Goal: Complete application form: Complete application form

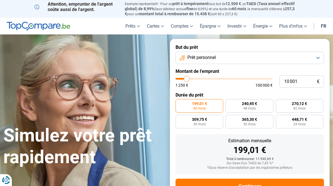
click at [316, 57] on button "Prêt personnel" at bounding box center [250, 58] width 148 height 12
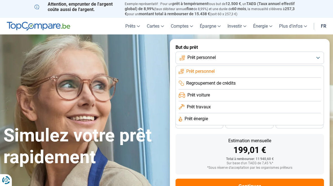
click at [210, 117] on li "Prêt énergie" at bounding box center [250, 119] width 142 height 12
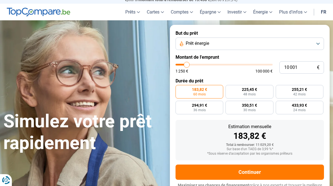
scroll to position [19, 0]
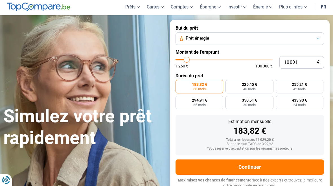
type input "14 750"
type input "14750"
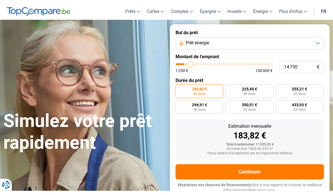
scroll to position [19, 0]
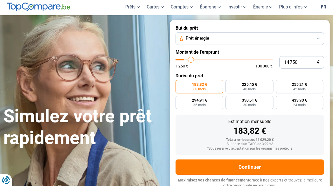
type input "16 000"
type input "16000"
type input "17 500"
type input "17500"
type input "19 500"
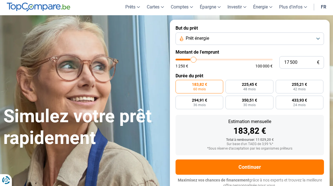
type input "19500"
type input "21 250"
type input "21250"
type input "23 000"
type input "23000"
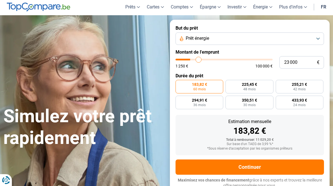
type input "25 250"
type input "25250"
type input "26 750"
type input "26750"
type input "28 250"
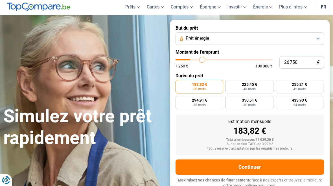
type input "28250"
type input "29 750"
type input "29750"
type input "31 250"
type input "31250"
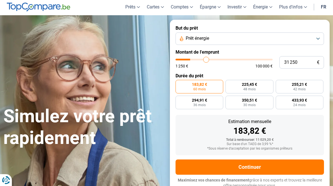
type input "32 500"
type input "32500"
type input "33 500"
type input "33500"
type input "34 750"
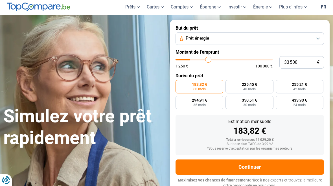
type input "34750"
type input "35 500"
type input "35500"
type input "36 750"
type input "36750"
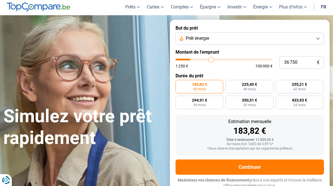
type input "37 750"
type input "37750"
type input "38 750"
type input "38750"
type input "39 250"
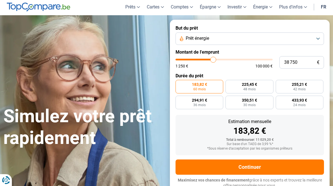
type input "39250"
type input "40 000"
type input "40000"
type input "40 250"
type input "40250"
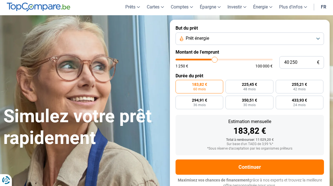
type input "40 750"
type input "40750"
type input "41 000"
type input "41000"
type input "41 500"
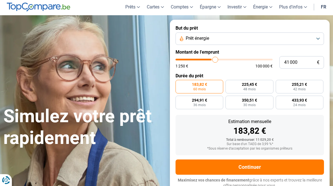
type input "41500"
type input "42 250"
type input "42250"
type input "43 000"
type input "43000"
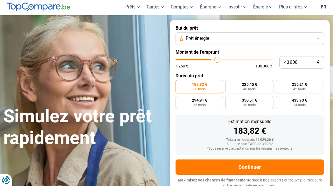
type input "43 750"
type input "43750"
type input "44 750"
type input "44750"
type input "46 000"
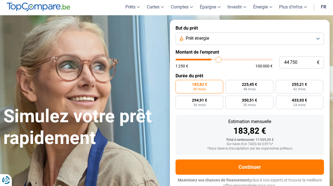
type input "46000"
type input "47 500"
type input "47500"
type input "48 500"
type input "48500"
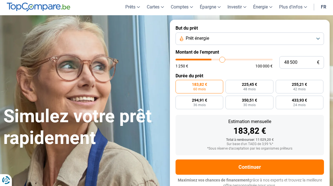
type input "49 750"
type input "49750"
type input "51 000"
type input "51000"
type input "51 750"
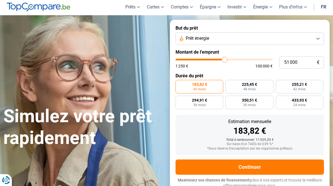
type input "51750"
type input "52 000"
type input "52000"
type input "52 500"
type input "52500"
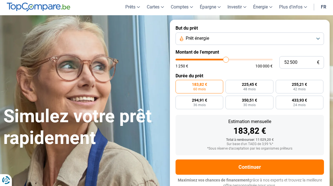
radio input "false"
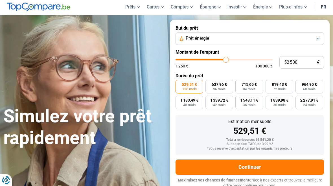
type input "51 250"
type input "51250"
type input "50 250"
type input "50250"
type input "49 000"
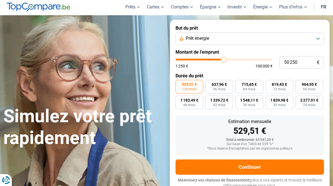
type input "49000"
type input "47 500"
type input "47500"
type input "45 750"
type input "45750"
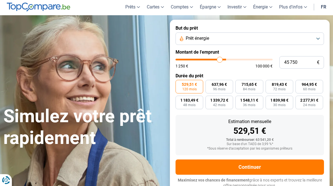
type input "44 250"
type input "44250"
type input "42 250"
type input "42250"
type input "40 750"
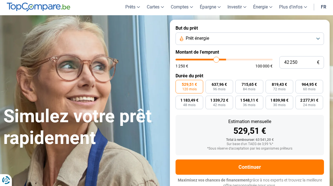
type input "40750"
type input "39 500"
type input "39500"
type input "38 250"
type input "38250"
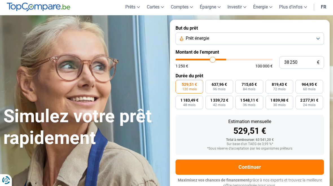
type input "37 750"
type input "37750"
type input "37 000"
type input "37000"
type input "36 500"
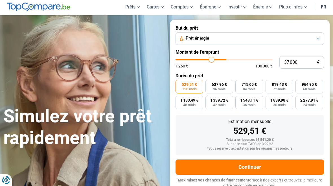
type input "36500"
type input "36 250"
type input "36250"
type input "35 500"
type input "35500"
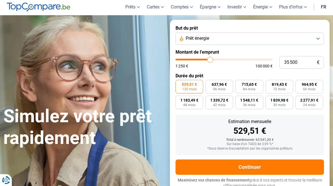
type input "35 000"
type input "35000"
type input "34 000"
type input "34000"
type input "33 500"
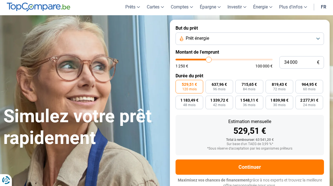
type input "33500"
type input "32 750"
type input "32750"
type input "32 250"
type input "32250"
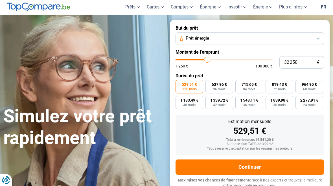
type input "31 750"
type input "31750"
type input "31 250"
type input "31250"
type input "31 000"
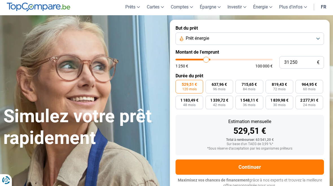
type input "31000"
type input "30 750"
type input "30750"
type input "30 250"
type input "30250"
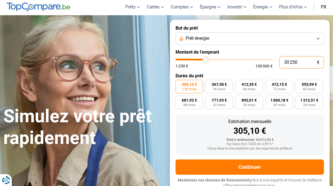
click at [304, 61] on input "30 250" at bounding box center [301, 62] width 45 height 12
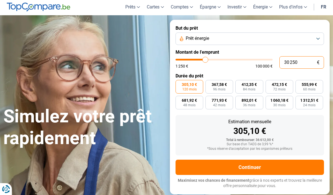
type input "3 025"
type input "3000"
type input "302"
type input "1250"
type input "30"
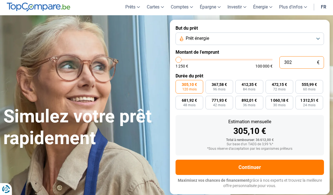
type input "1250"
type input "3"
type input "1250"
type input "0"
type input "1250"
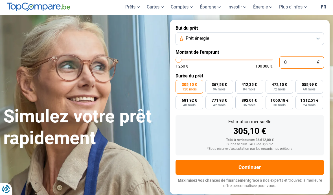
type input "1 250"
type input "1250"
radio input "true"
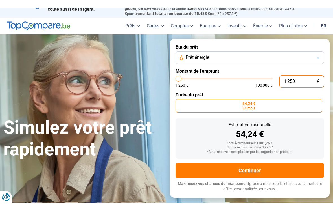
scroll to position [0, 0]
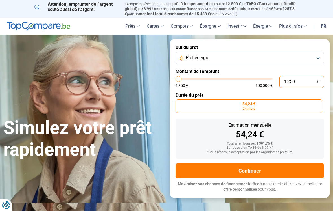
type input "125"
type input "1250"
type input "12"
type input "1250"
type input "1"
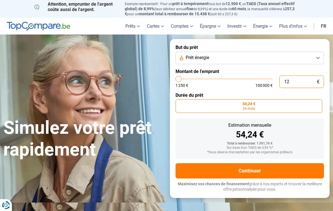
type input "1250"
type input "0"
type input "1250"
type input "1 250"
type input "1250"
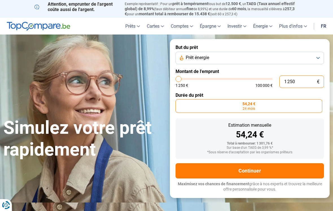
type input "12 502"
type input "12500"
type input "125 025"
type input "100000"
type input "12 502"
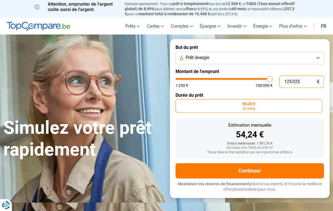
type input "12500"
type input "1 250"
type input "1250"
type input "125"
type input "1250"
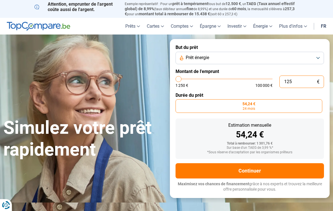
type input "12"
type input "1250"
type input "1"
type input "1250"
type input "0"
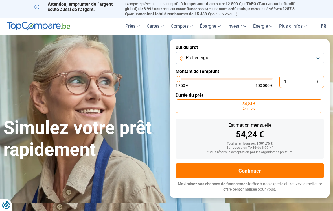
type input "1250"
type input "2"
type input "1250"
type input "25"
type input "1250"
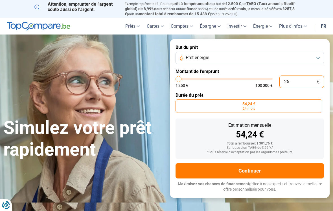
type input "1 250"
type input "1250"
type input "12 500"
type input "12500"
type input "125 000"
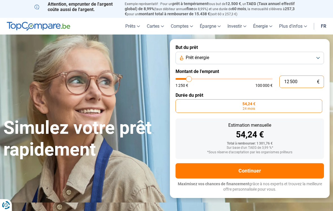
type input "100000"
type input "100 000"
type input "100000"
radio input "false"
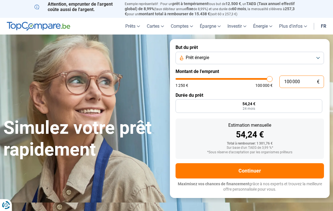
type input "96 250"
type input "96250"
type input "95 750"
type input "95750"
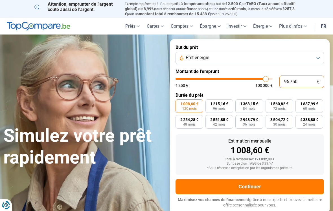
type input "94 750"
type input "94750"
type input "94 000"
type input "94000"
type input "92 750"
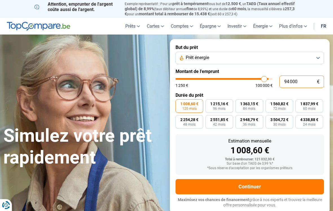
type input "92750"
type input "91 750"
type input "91750"
type input "90 500"
type input "90500"
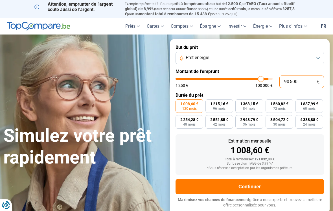
type input "89 250"
type input "89250"
type input "88 500"
type input "88500"
type input "87 250"
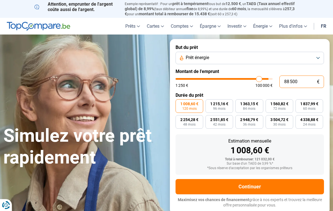
type input "87250"
type input "86 250"
type input "86250"
type input "85 000"
type input "85000"
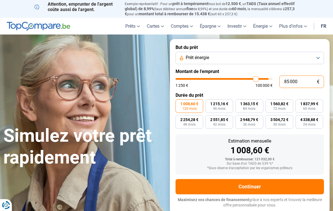
type input "83 750"
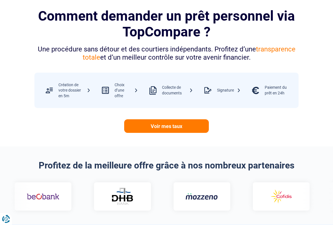
scroll to position [229, 0]
click at [164, 121] on link "Voir mes taux" at bounding box center [166, 126] width 85 height 14
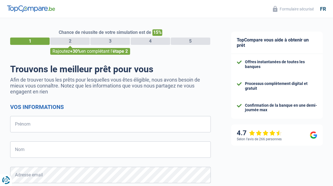
select select "32"
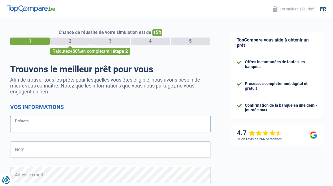
click at [38, 126] on input "Prénom" at bounding box center [110, 124] width 201 height 16
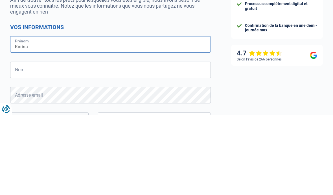
type input "Karina"
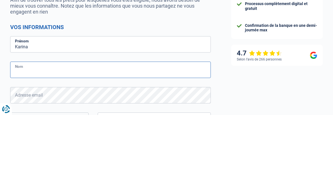
click at [43, 141] on input "Nom" at bounding box center [110, 149] width 201 height 16
type input "s"
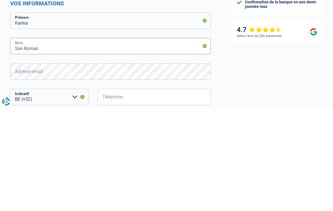
type input "San Roman"
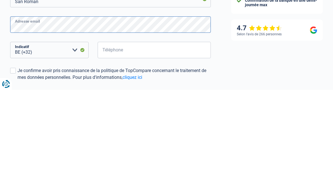
scroll to position [45, 0]
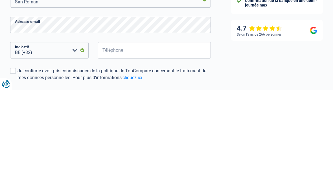
click at [124, 147] on input "Téléphone" at bounding box center [154, 155] width 113 height 16
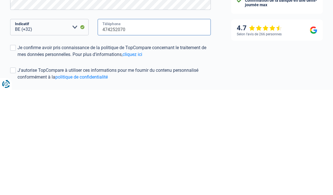
scroll to position [72, 0]
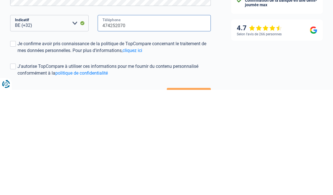
type input "474252070"
click at [13, 146] on span at bounding box center [13, 149] width 6 height 6
click at [17, 159] on input "Je confirme avoir pris connaissance de la politique de TopCompare concernant le…" at bounding box center [17, 159] width 0 height 0
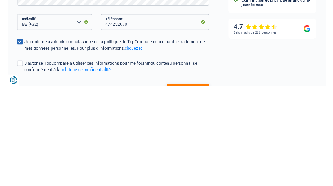
scroll to position [129, 0]
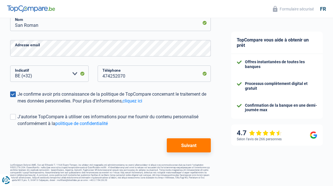
click at [16, 118] on label "J'autorise TopCompare à utiliser ces informations pour me fournir du contenu pe…" at bounding box center [110, 120] width 201 height 14
click at [17, 127] on input "J'autorise TopCompare à utiliser ces informations pour me fournir du contenu pe…" at bounding box center [17, 127] width 0 height 0
click at [187, 143] on button "Suivant" at bounding box center [189, 145] width 44 height 14
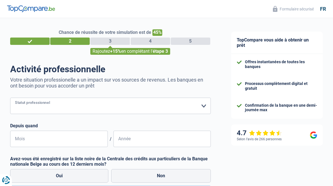
click at [203, 106] on select "Ouvrier Employé privé Employé public Invalide Indépendant Pensionné Chômeur Mut…" at bounding box center [110, 106] width 201 height 16
select select "worker"
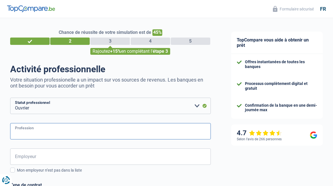
click at [40, 129] on input "Profession" at bounding box center [110, 131] width 201 height 16
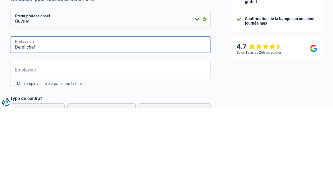
type input "Demi chef"
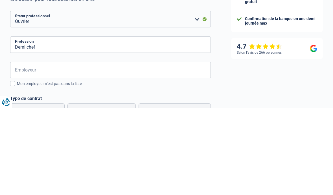
click at [51, 148] on input "Employeur" at bounding box center [110, 156] width 201 height 16
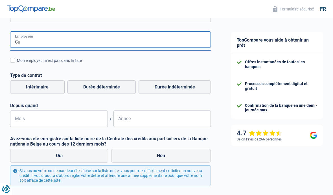
type input "C"
type input "ABRestauration"
click at [11, 61] on span at bounding box center [12, 60] width 5 height 5
click at [17, 63] on input "Mon employeur n’est pas dans la liste" at bounding box center [17, 63] width 0 height 0
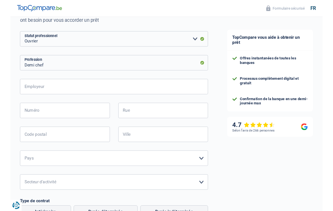
scroll to position [65, 0]
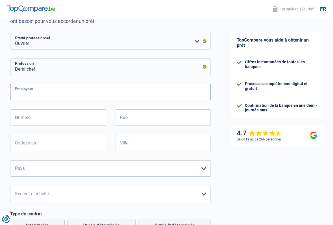
click at [47, 89] on input "Employeur" at bounding box center [110, 92] width 201 height 16
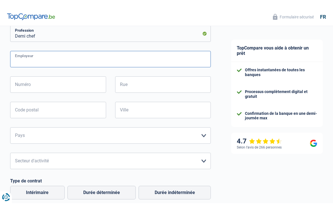
scroll to position [103, 0]
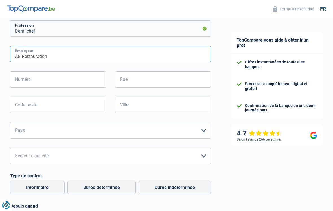
type input "AB Restauration"
click at [42, 80] on input "Numéro" at bounding box center [58, 79] width 96 height 16
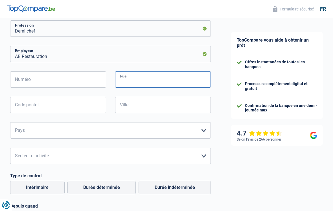
click at [141, 79] on input "Rue" at bounding box center [163, 79] width 96 height 16
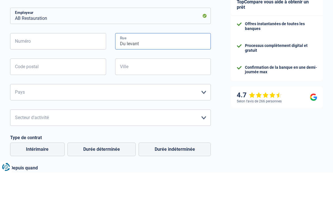
type input "Du levant"
click at [61, 97] on input "Code postal" at bounding box center [58, 105] width 96 height 16
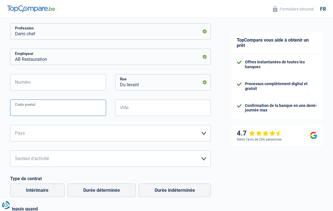
scroll to position [98, 0]
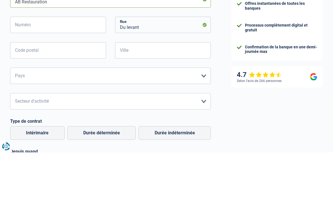
click at [52, 50] on input "AB Restauration" at bounding box center [110, 58] width 201 height 16
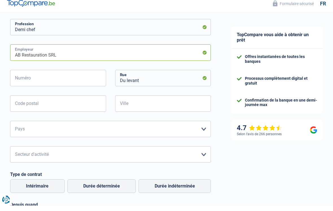
type input "AB Restauration SRL"
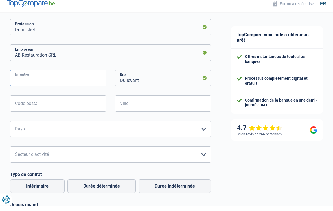
click at [45, 77] on input "Numéro" at bounding box center [58, 83] width 96 height 16
type input "13"
click at [117, 78] on input "Du levant" at bounding box center [163, 83] width 96 height 16
type input "A"
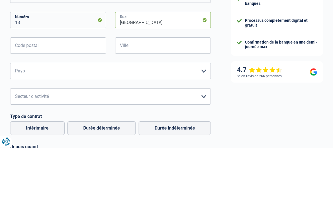
type input "[GEOGRAPHIC_DATA]"
click at [57, 101] on input "Code postal" at bounding box center [58, 109] width 96 height 16
type input "5030"
click at [138, 101] on input "Ville" at bounding box center [163, 109] width 96 height 16
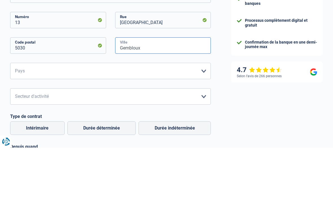
type input "Gembloux"
click at [37, 126] on select "[GEOGRAPHIC_DATA] [GEOGRAPHIC_DATA] [GEOGRAPHIC_DATA] [GEOGRAPHIC_DATA] [GEOGRA…" at bounding box center [110, 134] width 201 height 16
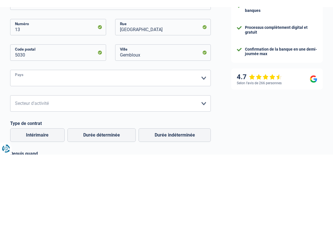
scroll to position [162, 0]
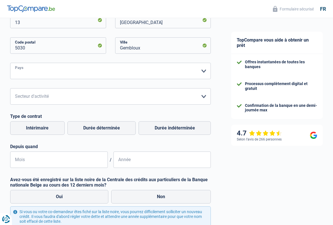
select select "BE"
click at [204, 95] on select "Agriculture/Pêche Industrie Horeca Courier/Fitness/Taxi Construction Banques/As…" at bounding box center [110, 96] width 201 height 16
select select "hrc"
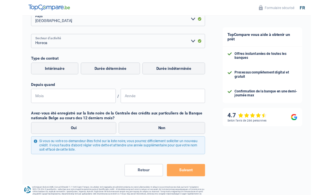
scroll to position [212, 0]
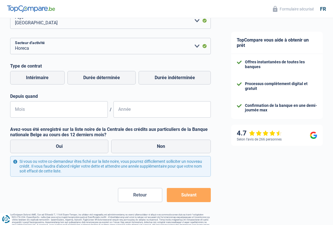
click at [34, 111] on input "Mois" at bounding box center [59, 109] width 98 height 16
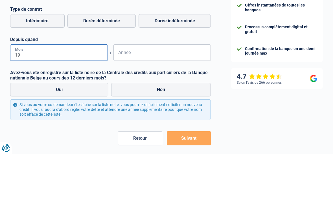
type input "1"
type input "12"
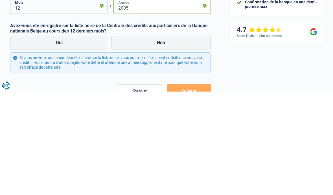
type input "2005"
click at [163, 139] on label "Non" at bounding box center [161, 146] width 100 height 14
click at [163, 139] on input "Non" at bounding box center [161, 146] width 100 height 14
radio input "true"
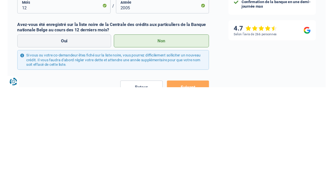
scroll to position [263, 0]
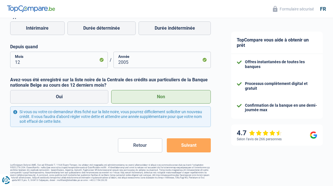
click at [182, 145] on button "Suivant" at bounding box center [189, 145] width 44 height 14
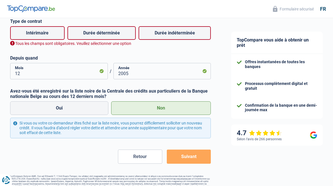
scroll to position [257, 0]
click at [174, 34] on label "Durée indéterminée" at bounding box center [175, 34] width 72 height 14
click at [174, 34] on input "Durée indéterminée" at bounding box center [175, 34] width 72 height 14
radio input "true"
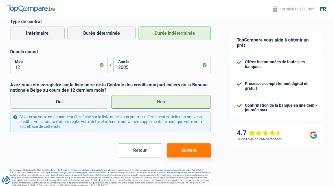
click at [189, 149] on button "Suivant" at bounding box center [189, 150] width 44 height 14
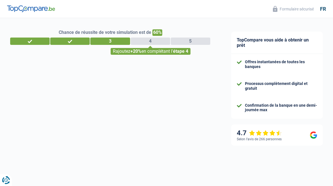
select select "worker"
select select "BE"
select select "hrc"
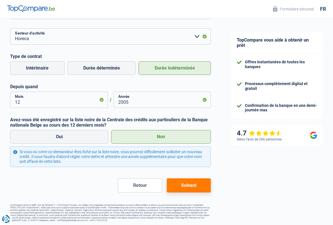
scroll to position [223, 0]
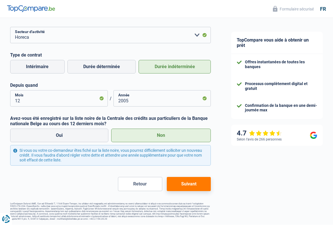
click at [187, 183] on button "Suivant" at bounding box center [189, 184] width 44 height 14
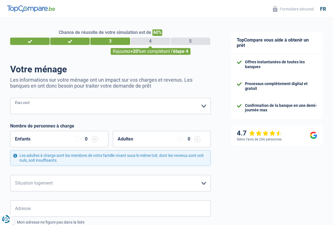
click at [199, 109] on select "[PERSON_NAME](e) Cohabitant(e) légal(e) Divorcé(e) Veuf(ve) Séparé (de fait) Ve…" at bounding box center [110, 106] width 201 height 16
select select "divorced"
click at [202, 180] on select "Locataire Propriétaire avec prêt hypothécaire Propriétaire sans prêt hypothécai…" at bounding box center [110, 183] width 201 height 16
select select "ownerWithMortgage"
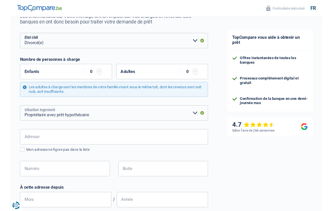
scroll to position [63, 0]
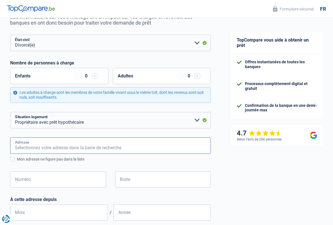
click at [36, 145] on input "Adresse" at bounding box center [110, 145] width 201 height 16
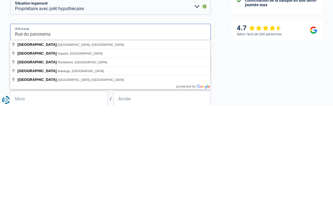
scroll to position [72, 0]
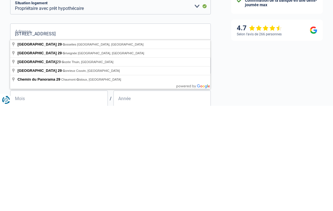
type input "[STREET_ADDRESS]"
type input "29"
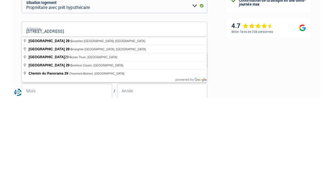
scroll to position [177, 0]
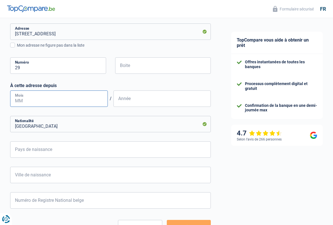
click at [29, 98] on input "Mois" at bounding box center [59, 98] width 98 height 16
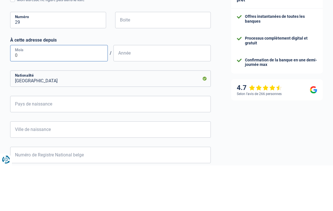
type input "08"
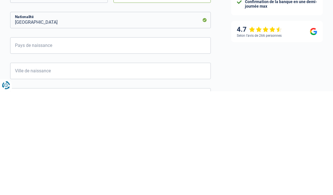
type input "2024"
click at [52, 141] on input "Pays de naissance" at bounding box center [110, 149] width 201 height 16
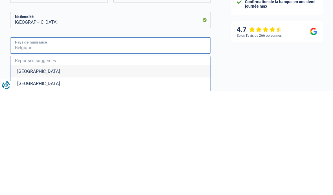
click at [27, 141] on input "Pays de naissance" at bounding box center [110, 149] width 201 height 16
click at [30, 141] on input "Pays de naissance" at bounding box center [110, 149] width 201 height 16
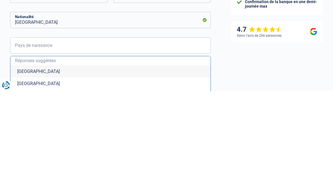
click at [30, 169] on li "[GEOGRAPHIC_DATA]" at bounding box center [110, 175] width 200 height 12
type input "[GEOGRAPHIC_DATA]"
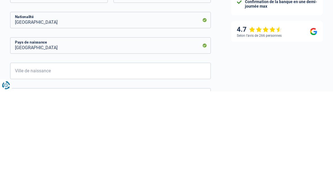
scroll to position [251, 0]
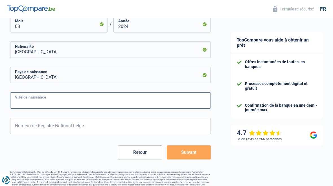
click at [41, 101] on input "Ville de naissance" at bounding box center [110, 100] width 201 height 16
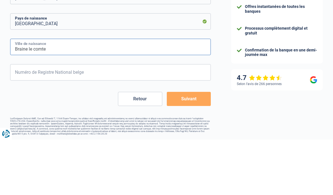
type input "Braine le comte"
click at [71, 119] on input "Numéro de Registre National belge" at bounding box center [110, 127] width 201 height 16
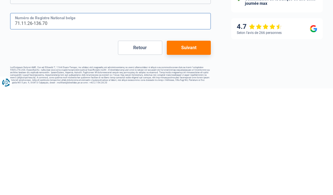
type input "71.11.26-136.70"
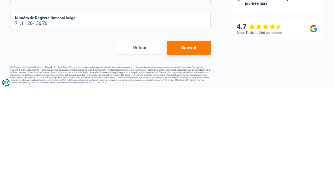
click at [190, 147] on button "Suivant" at bounding box center [189, 154] width 44 height 14
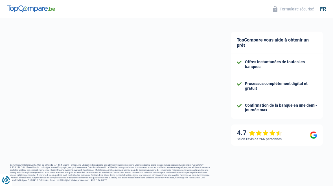
select select "netSalary"
select select "mortgage"
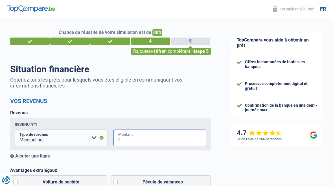
click at [128, 139] on input "Montant" at bounding box center [163, 138] width 86 height 16
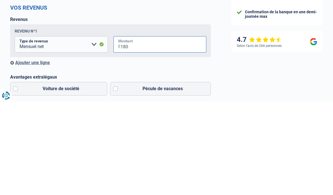
type input "1.800"
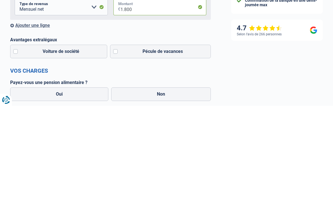
scroll to position [28, 0]
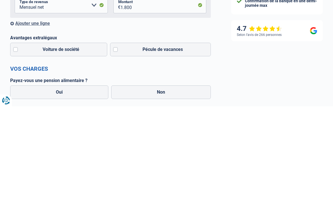
click at [114, 147] on label "Pécule de vacances" at bounding box center [160, 154] width 101 height 14
click at [114, 147] on input "Pécule de vacances" at bounding box center [160, 154] width 101 height 14
checkbox input "true"
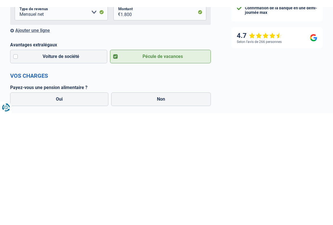
scroll to position [133, 0]
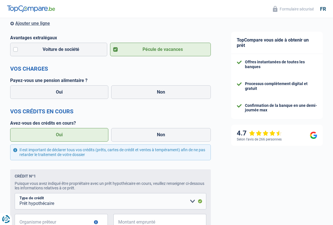
click at [159, 91] on label "Non" at bounding box center [161, 92] width 100 height 14
click at [159, 91] on input "Non" at bounding box center [161, 92] width 100 height 14
radio input "true"
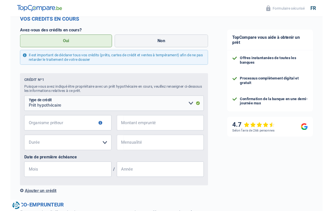
scroll to position [224, 0]
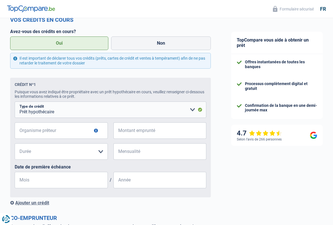
click at [96, 130] on button "button" at bounding box center [96, 130] width 4 height 4
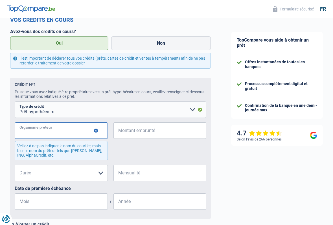
click at [44, 130] on input "Organisme prêteur" at bounding box center [61, 130] width 93 height 16
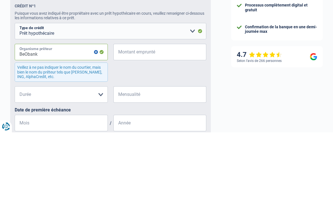
type input "BeObank"
click at [150, 122] on div "BeObank Organisme prêteur Veillez à ne pas indiquer le nom du courtier, mais bi…" at bounding box center [111, 143] width 192 height 42
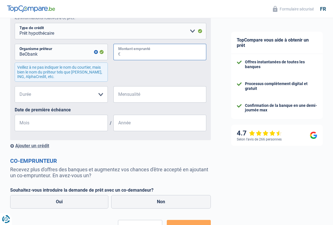
click at [130, 52] on input "Montant emprunté" at bounding box center [163, 52] width 86 height 16
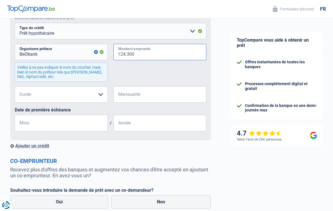
type input "243.000"
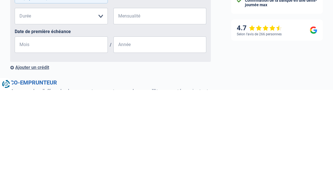
scroll to position [286, 0]
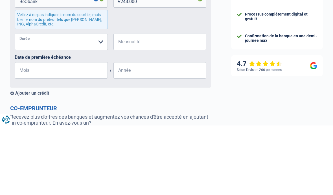
click at [98, 103] on select "120 mois 180 mois 240 mois 300 mois 360 mois 420 mois Veuillez sélectionner une…" at bounding box center [61, 111] width 93 height 16
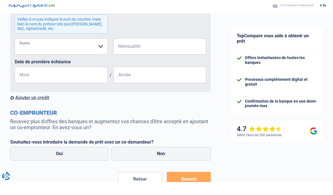
scroll to position [355, 0]
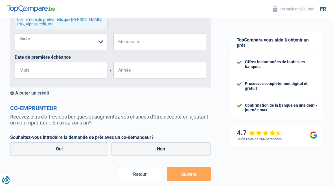
select select "240"
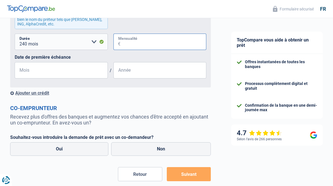
click at [144, 40] on input "Mensualité" at bounding box center [163, 42] width 86 height 16
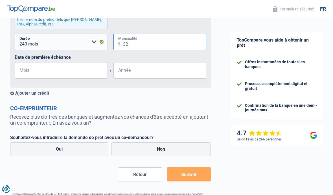
type input "1.325"
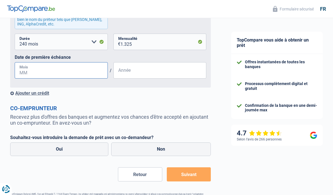
click at [47, 69] on input "Mois" at bounding box center [61, 70] width 93 height 16
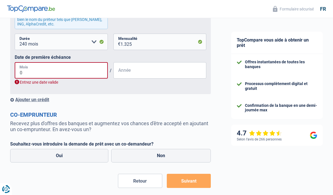
type input "07"
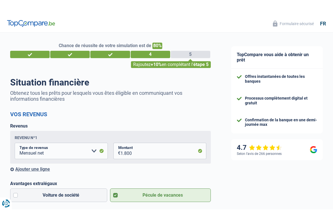
scroll to position [0, 0]
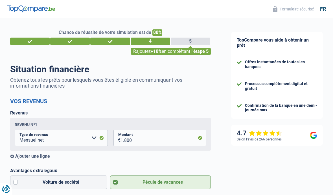
type input "2024"
click at [228, 16] on header "Formulaire sécurisé fr" at bounding box center [166, 9] width 333 height 18
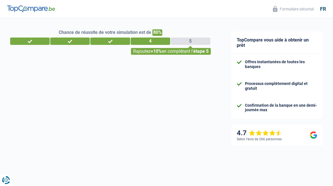
select select "divorced"
select select "ownerWithMortgage"
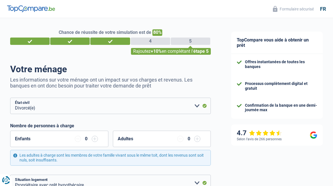
select select "worker"
select select "BE"
select select "hrc"
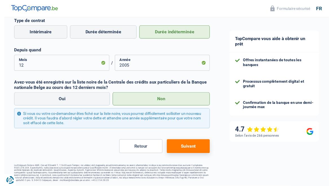
scroll to position [263, 0]
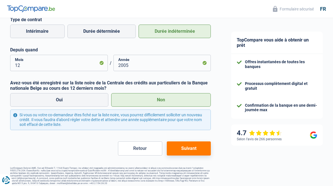
select select "32"
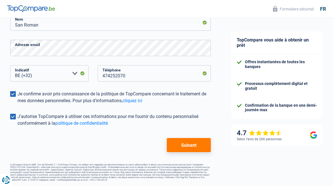
scroll to position [129, 0]
click at [186, 143] on button "Suivant" at bounding box center [189, 145] width 44 height 14
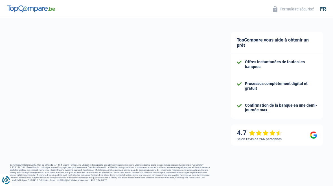
select select "worker"
select select "BE"
select select "hrc"
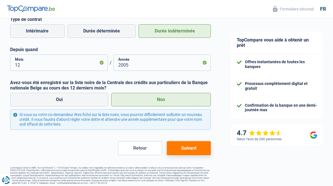
scroll to position [263, 0]
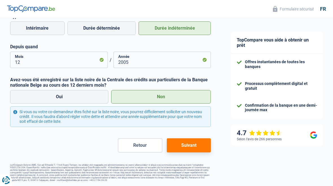
click at [186, 144] on button "Suivant" at bounding box center [189, 145] width 44 height 14
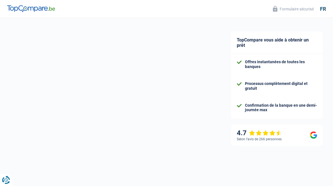
select select "divorced"
select select "ownerWithMortgage"
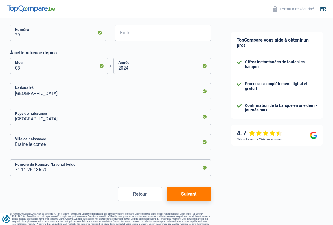
scroll to position [210, 0]
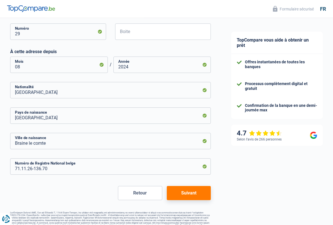
click at [183, 186] on footer at bounding box center [110, 220] width 201 height 18
click at [183, 186] on button "Suivant" at bounding box center [189, 193] width 44 height 14
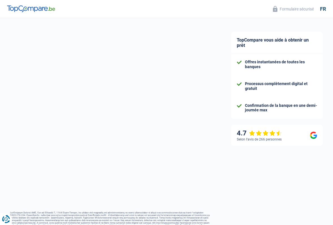
select select "netSalary"
select select "mortgage"
select select "240"
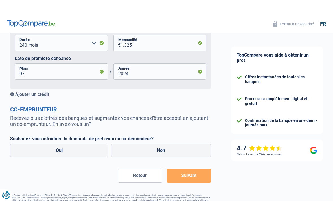
scroll to position [348, 0]
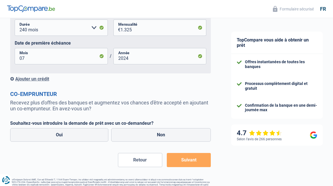
click at [79, 136] on label "Oui" at bounding box center [59, 135] width 98 height 14
click at [79, 136] on input "Oui" at bounding box center [59, 135] width 98 height 14
radio input "true"
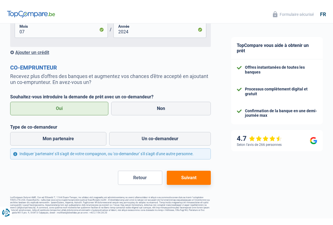
scroll to position [371, 0]
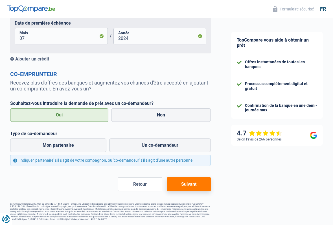
click at [69, 142] on label "Mon partenaire" at bounding box center [58, 145] width 96 height 14
click at [69, 142] on input "Mon partenaire" at bounding box center [58, 145] width 96 height 14
radio input "true"
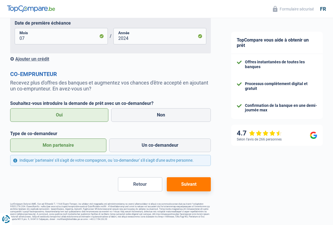
click at [189, 182] on button "Suivant" at bounding box center [189, 184] width 44 height 14
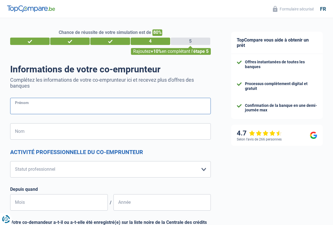
click at [35, 104] on input "Prénom" at bounding box center [110, 106] width 201 height 16
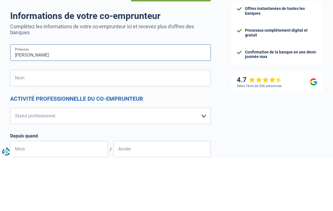
type input "[PERSON_NAME]"
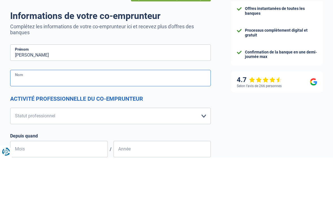
click at [35, 123] on input "Nom" at bounding box center [110, 131] width 201 height 16
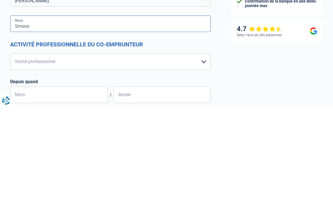
type input "Smoos"
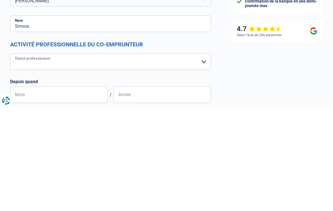
click at [203, 158] on select "Ouvrier Employé privé Employé public Invalide Indépendant Pensionné Chômeur Mut…" at bounding box center [110, 166] width 201 height 16
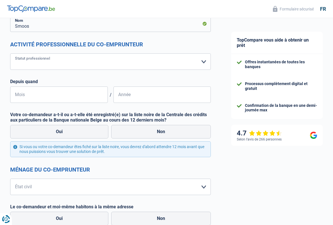
select select "publicEmployee"
select select "netSalary"
select select "mealVouchers"
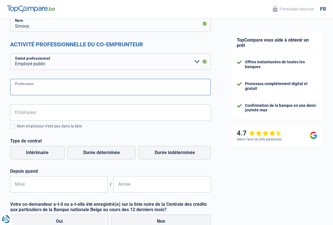
click at [33, 91] on input "Profession" at bounding box center [110, 87] width 201 height 16
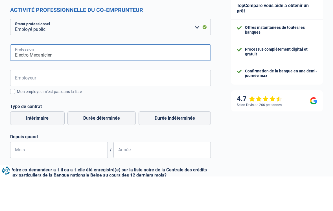
type input "Electro Mecanicien"
click at [54, 104] on input "Employeur" at bounding box center [110, 112] width 201 height 16
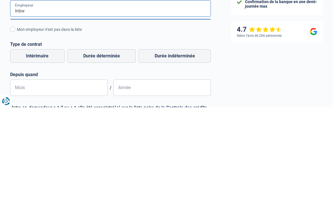
scroll to position [108, 0]
type input "Inbw"
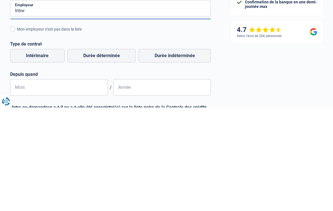
click at [16, 130] on label "Mon employeur n’est pas dans la liste" at bounding box center [110, 133] width 201 height 6
click at [17, 136] on input "Mon employeur n’est pas dans la liste" at bounding box center [17, 136] width 0 height 0
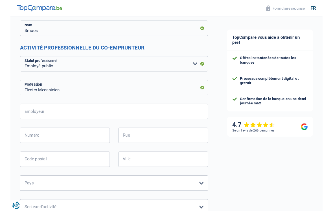
scroll to position [101, 0]
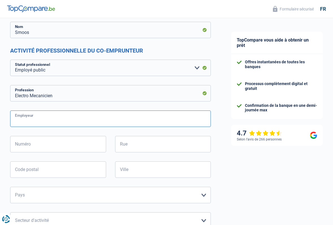
click at [33, 120] on input "Employeur" at bounding box center [110, 118] width 201 height 16
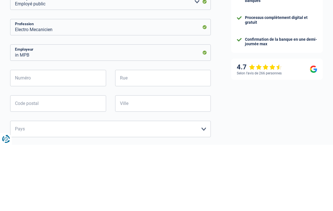
click at [40, 110] on input "in MPB" at bounding box center [110, 118] width 201 height 16
type input "in B.w. SC"
click at [37, 136] on input "Numéro" at bounding box center [58, 144] width 96 height 16
type input "10"
click at [144, 136] on input "Rue" at bounding box center [163, 144] width 96 height 16
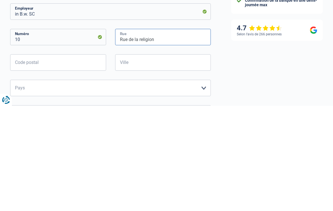
scroll to position [104, 0]
type input "Rue de la religion"
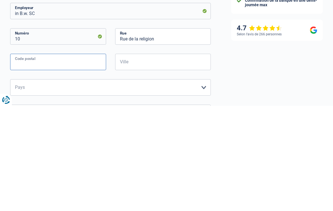
click at [54, 159] on input "Code postal" at bounding box center [58, 167] width 96 height 16
type input "1400"
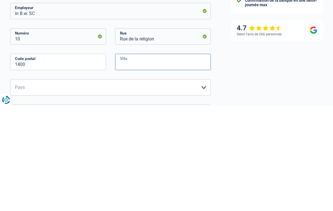
click at [142, 159] on input "Ville" at bounding box center [163, 167] width 96 height 16
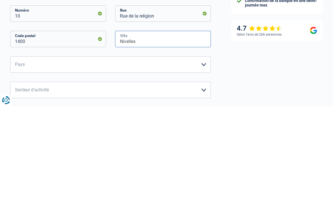
type input "Nivelles"
click at [200, 161] on select "[GEOGRAPHIC_DATA] [GEOGRAPHIC_DATA] [GEOGRAPHIC_DATA] [GEOGRAPHIC_DATA] [GEOGRA…" at bounding box center [110, 169] width 201 height 16
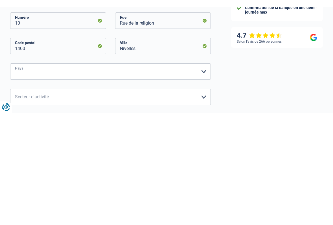
scroll to position [232, 0]
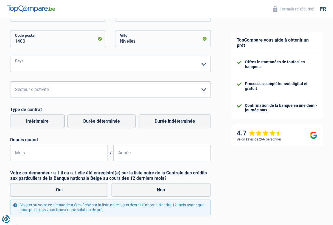
select select "BE"
click at [201, 89] on select "Agriculture/Pêche Industrie Horeca Courier/Fitness/Taxi Construction Banques/As…" at bounding box center [110, 89] width 201 height 16
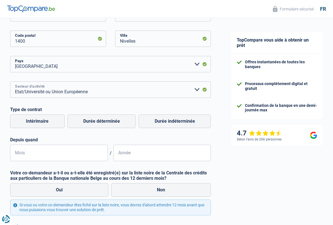
click at [195, 87] on select "Agriculture/Pêche Industrie Horeca Courier/Fitness/Taxi Construction Banques/As…" at bounding box center [110, 89] width 201 height 16
select select "industry"
click at [177, 121] on label "Durée indéterminée" at bounding box center [175, 121] width 72 height 14
click at [177, 121] on input "Durée indéterminée" at bounding box center [175, 121] width 72 height 14
radio input "true"
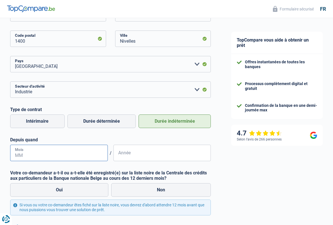
click at [51, 151] on input "Mois" at bounding box center [59, 152] width 98 height 16
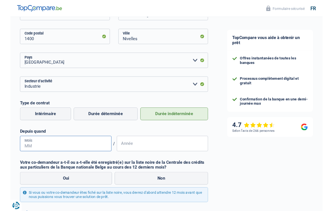
scroll to position [232, 0]
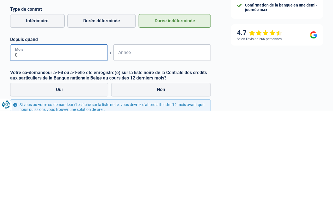
type input "09"
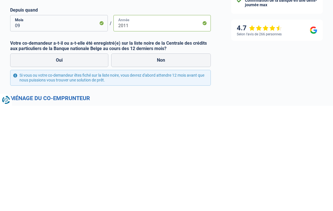
scroll to position [257, 0]
type input "2011"
click at [161, 158] on label "Non" at bounding box center [161, 165] width 100 height 14
click at [161, 158] on input "Non" at bounding box center [161, 165] width 100 height 14
radio input "true"
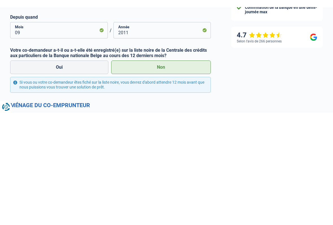
scroll to position [362, 0]
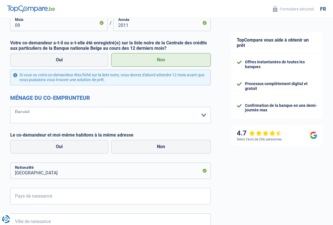
click at [200, 112] on select "[PERSON_NAME](e) Cohabitant(e) légal(e) Divorcé(e) Veuf(ve) Séparé (de fait) Ve…" at bounding box center [110, 115] width 201 height 16
select select "divorced"
click at [80, 144] on label "Oui" at bounding box center [59, 147] width 98 height 14
click at [80, 144] on input "Oui" at bounding box center [59, 147] width 98 height 14
radio input "true"
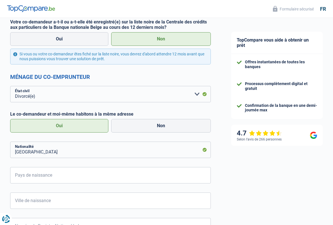
scroll to position [383, 0]
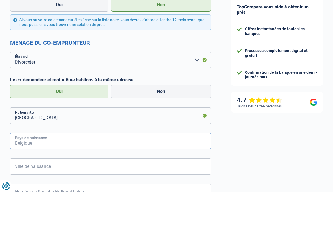
click at [54, 170] on input "Pays de naissance" at bounding box center [110, 174] width 201 height 16
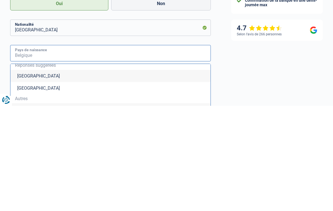
scroll to position [3, 0]
click at [29, 175] on li "[GEOGRAPHIC_DATA]" at bounding box center [110, 181] width 200 height 12
type input "[GEOGRAPHIC_DATA]"
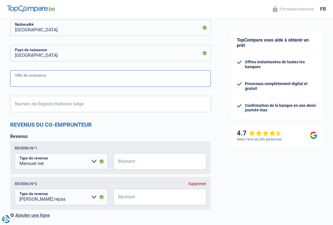
click at [42, 81] on input "Ville de naissance" at bounding box center [110, 78] width 201 height 16
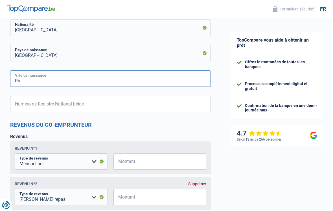
type input "R"
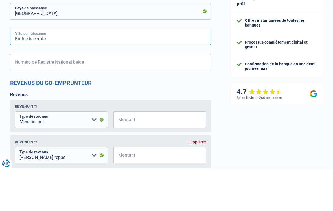
type input "Braine le comte"
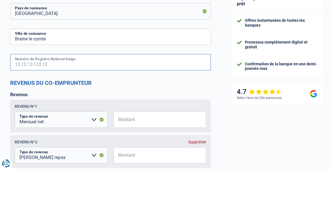
click at [82, 96] on input "Numéro de Registre National belge" at bounding box center [110, 104] width 201 height 16
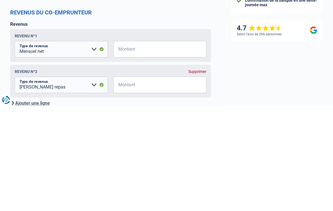
scroll to position [512, 0]
type input "71.10.01-209.61"
click at [146, 146] on input "Montant" at bounding box center [163, 154] width 86 height 16
type input "2.800"
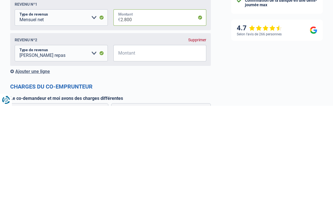
scroll to position [544, 0]
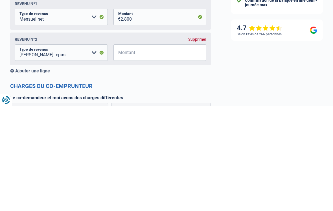
click at [146, 149] on input "Montant" at bounding box center [163, 157] width 86 height 16
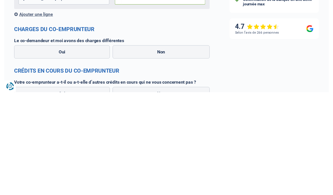
scroll to position [601, 0]
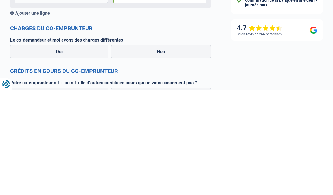
type input "160"
click at [163, 150] on label "Non" at bounding box center [161, 157] width 100 height 14
click at [163, 150] on input "Non" at bounding box center [161, 157] width 100 height 14
radio input "true"
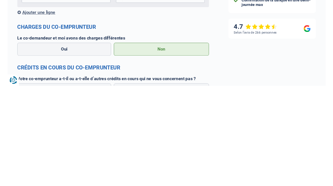
scroll to position [701, 0]
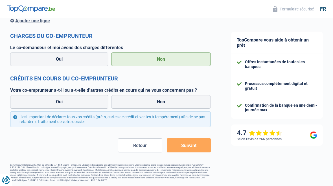
click at [163, 98] on label "Non" at bounding box center [161, 102] width 100 height 14
click at [163, 98] on input "Non" at bounding box center [161, 102] width 100 height 14
radio input "true"
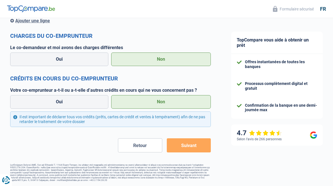
click at [186, 143] on button "Suivant" at bounding box center [189, 145] width 44 height 14
click at [187, 143] on button "Suivant" at bounding box center [189, 145] width 44 height 14
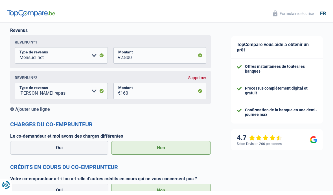
scroll to position [615, 0]
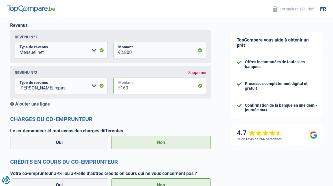
click at [201, 84] on input "160" at bounding box center [163, 86] width 86 height 16
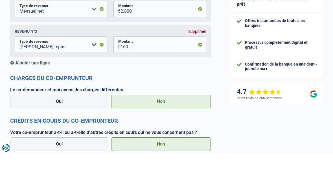
click at [196, 70] on div "Supprimer" at bounding box center [197, 72] width 18 height 5
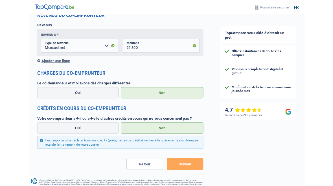
scroll to position [655, 0]
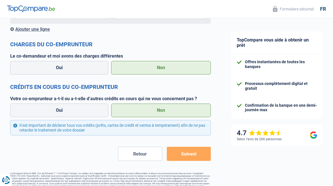
click at [186, 153] on button "Suivant" at bounding box center [189, 154] width 44 height 14
click at [183, 153] on button "Suivant" at bounding box center [189, 154] width 44 height 14
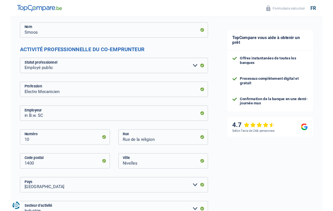
scroll to position [99, 0]
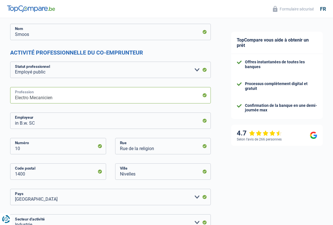
click at [35, 101] on input "Electro Mecanicien" at bounding box center [110, 95] width 201 height 16
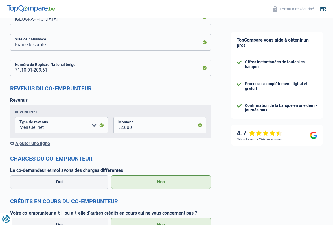
scroll to position [541, 0]
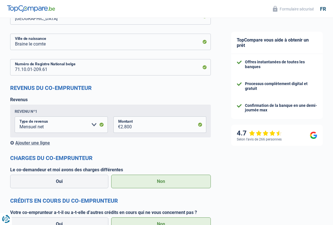
click at [32, 144] on div "Ajouter une ligne" at bounding box center [110, 142] width 201 height 5
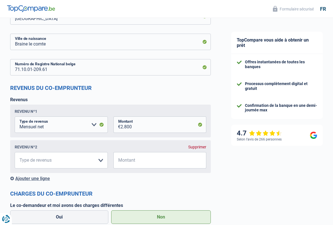
scroll to position [541, 0]
click at [104, 163] on select "Allocation d'handicap Allocations chômage Allocations familiales Chèques repas …" at bounding box center [61, 160] width 93 height 16
select select "mealVouchers"
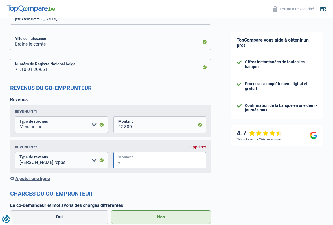
click at [140, 161] on input "Montant" at bounding box center [163, 160] width 86 height 16
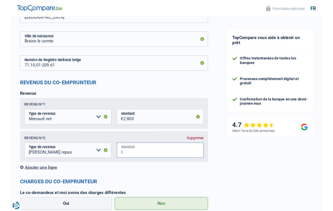
scroll to position [544, 0]
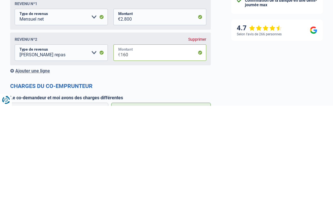
type input "160"
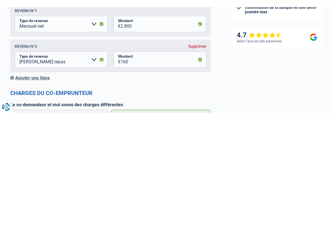
scroll to position [649, 0]
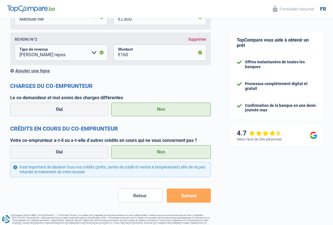
click at [187, 186] on button "Suivant" at bounding box center [189, 195] width 44 height 14
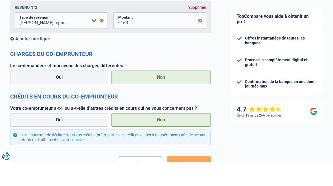
scroll to position [701, 0]
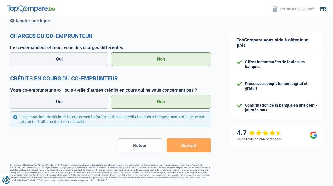
click at [182, 143] on button "Suivant" at bounding box center [189, 145] width 44 height 14
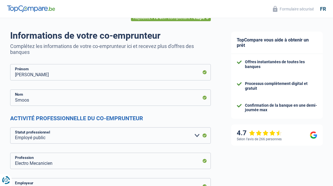
scroll to position [0, 0]
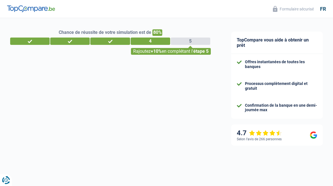
select select "netSalary"
select select "mortgage"
select select "240"
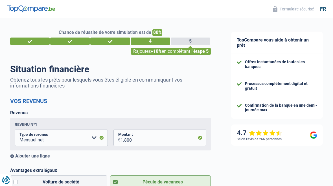
select select "divorced"
select select "ownerWithMortgage"
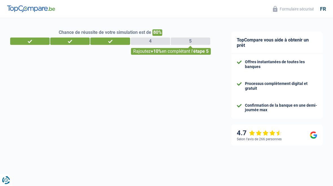
select select "worker"
select select "BE"
select select "hrc"
select select "divorced"
select select "ownerWithMortgage"
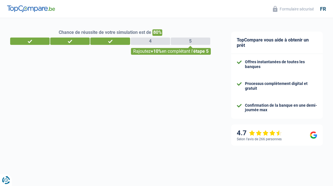
select select "netSalary"
select select "mortgage"
select select "240"
select select "divorced"
select select "ownerWithMortgage"
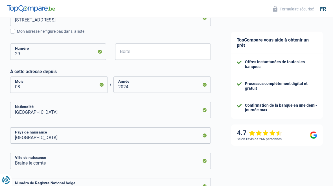
scroll to position [190, 0]
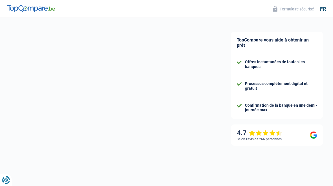
select select "netSalary"
select select "mortgage"
select select "240"
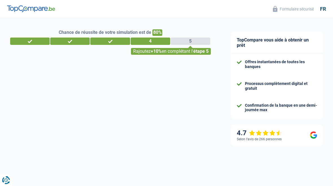
select select "publicEmployee"
select select "BE"
select select "industry"
select select "divorced"
select select "netSalary"
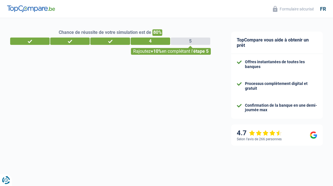
select select "mealVouchers"
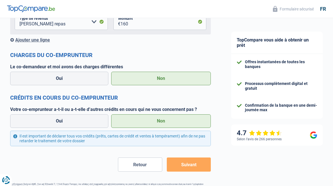
scroll to position [701, 0]
